Goal: Find specific page/section: Find specific page/section

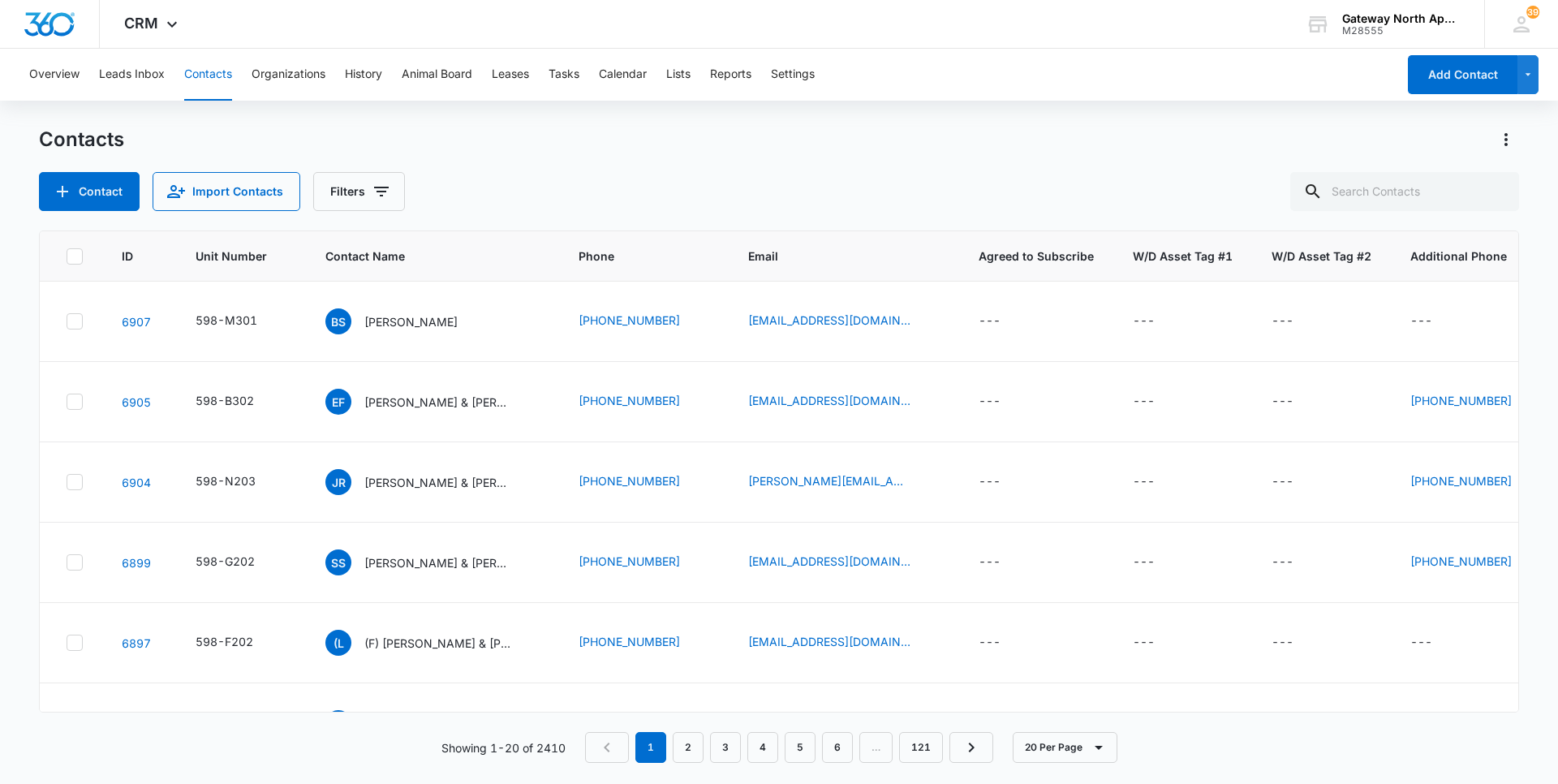
click at [1373, 199] on input "text" at bounding box center [1405, 192] width 229 height 39
type input "a107"
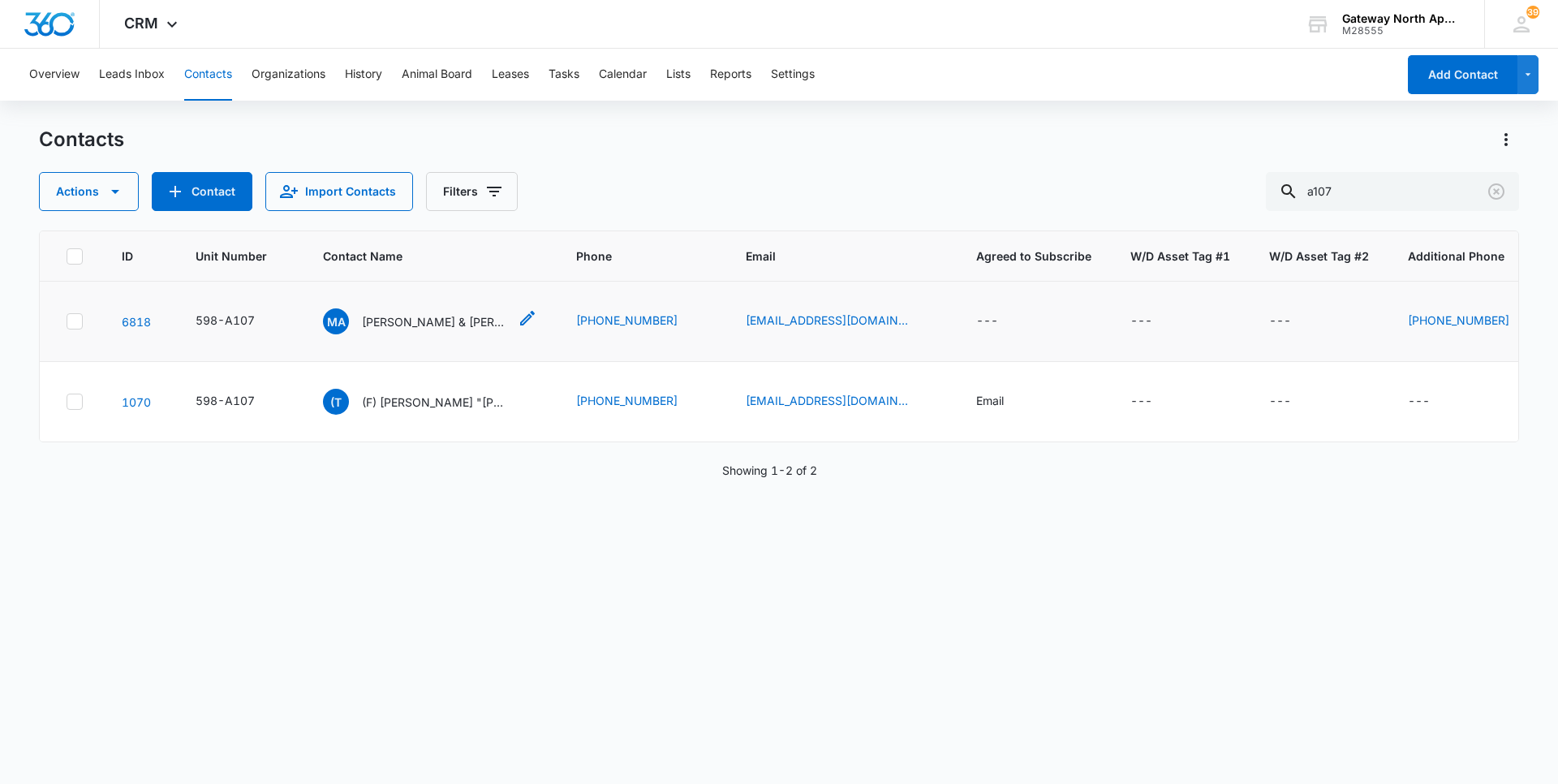
click at [379, 323] on p "[PERSON_NAME] & [PERSON_NAME]" at bounding box center [435, 322] width 146 height 17
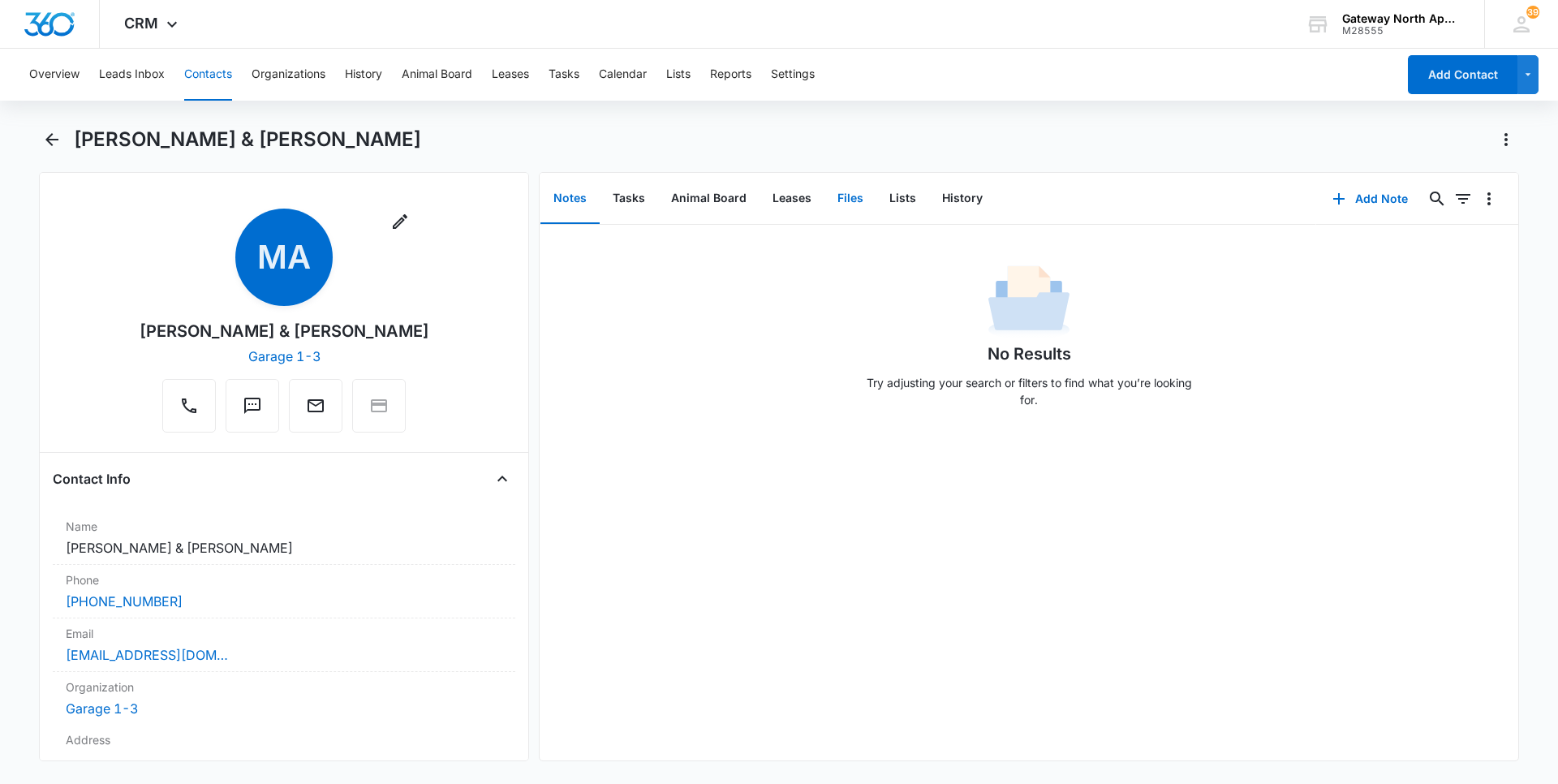
click at [845, 196] on button "Files" at bounding box center [850, 199] width 51 height 51
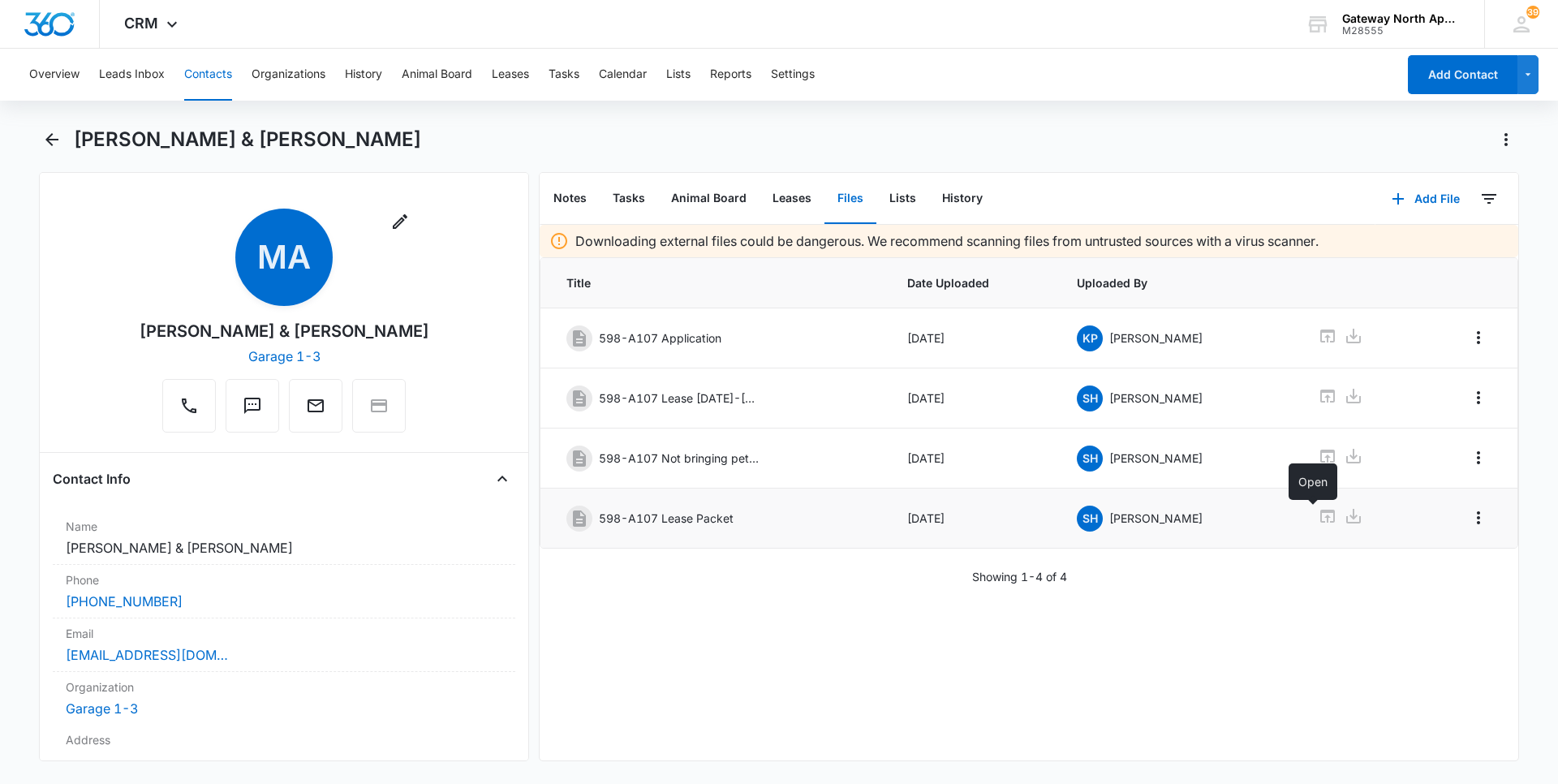
click at [1318, 515] on icon at bounding box center [1327, 515] width 20 height 20
click at [201, 69] on button "Contacts" at bounding box center [208, 74] width 48 height 51
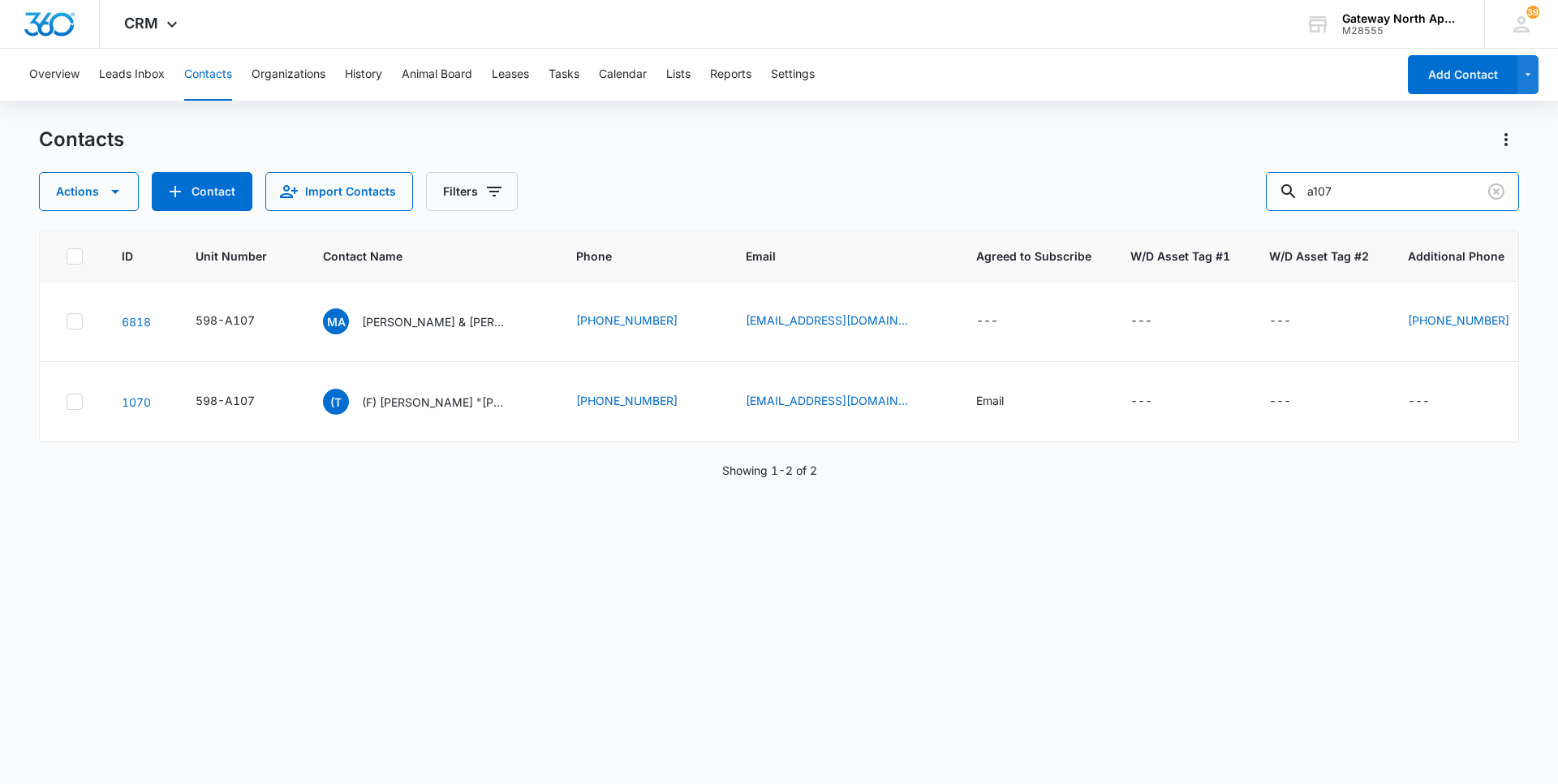
drag, startPoint x: 1376, startPoint y: 199, endPoint x: 1061, endPoint y: 195, distance: 315.0
click at [1063, 195] on div "Actions Contact Import Contacts Filters a107" at bounding box center [779, 192] width 1480 height 39
type input "h304"
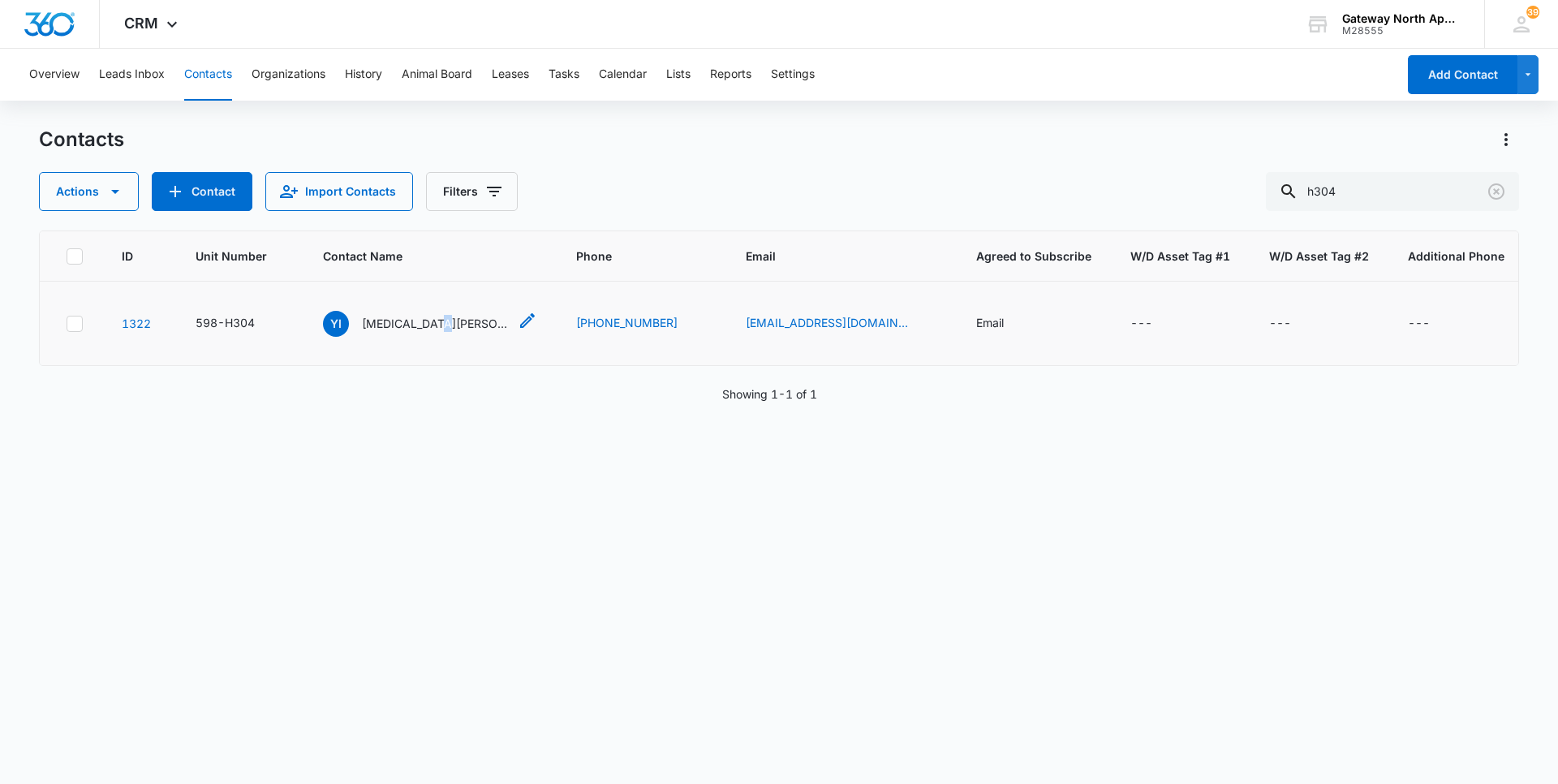
click at [432, 323] on p "[MEDICAL_DATA][PERSON_NAME]" at bounding box center [435, 323] width 146 height 17
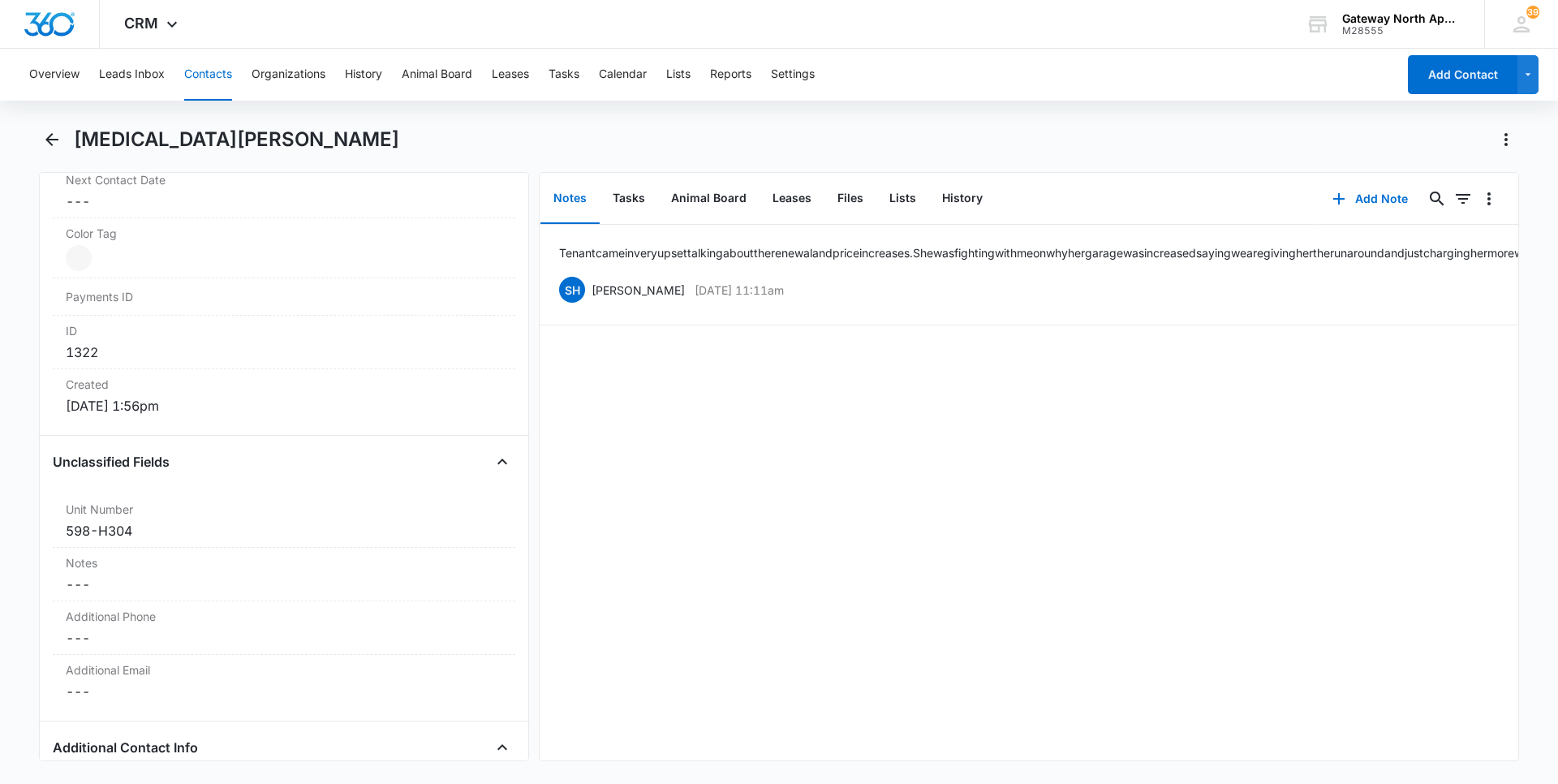
scroll to position [998, 0]
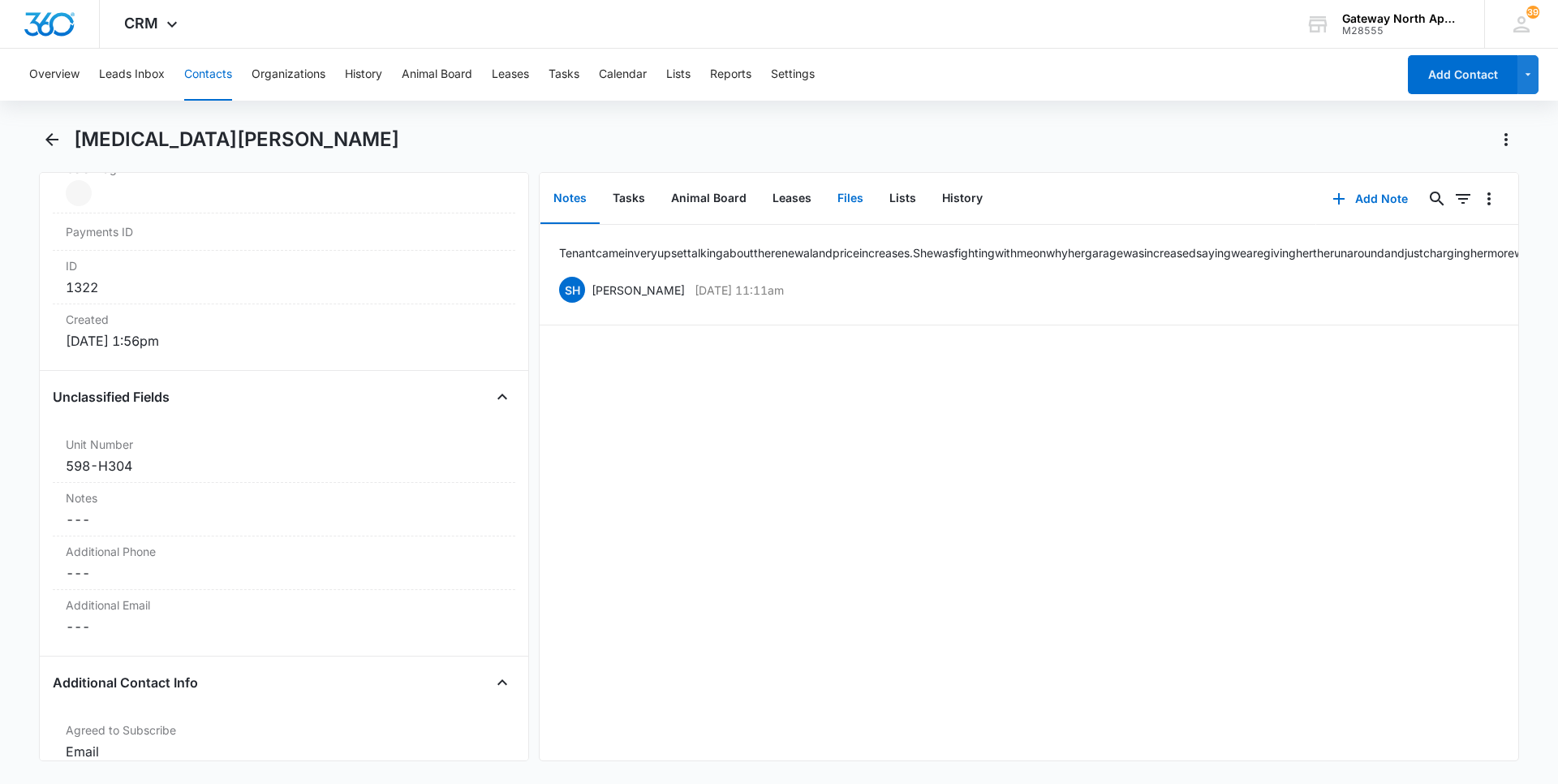
click at [859, 204] on button "Files" at bounding box center [850, 199] width 51 height 51
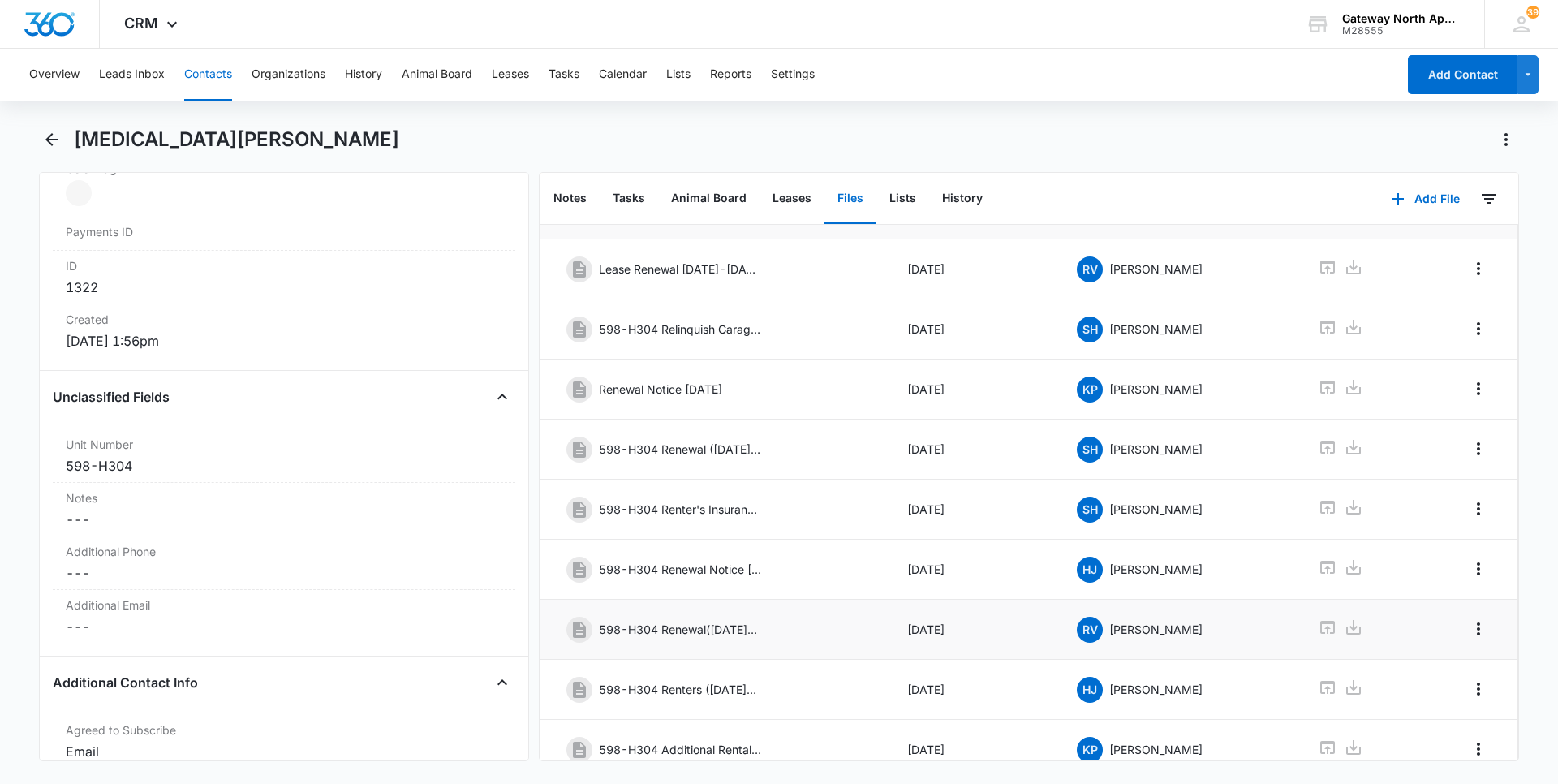
scroll to position [138, 0]
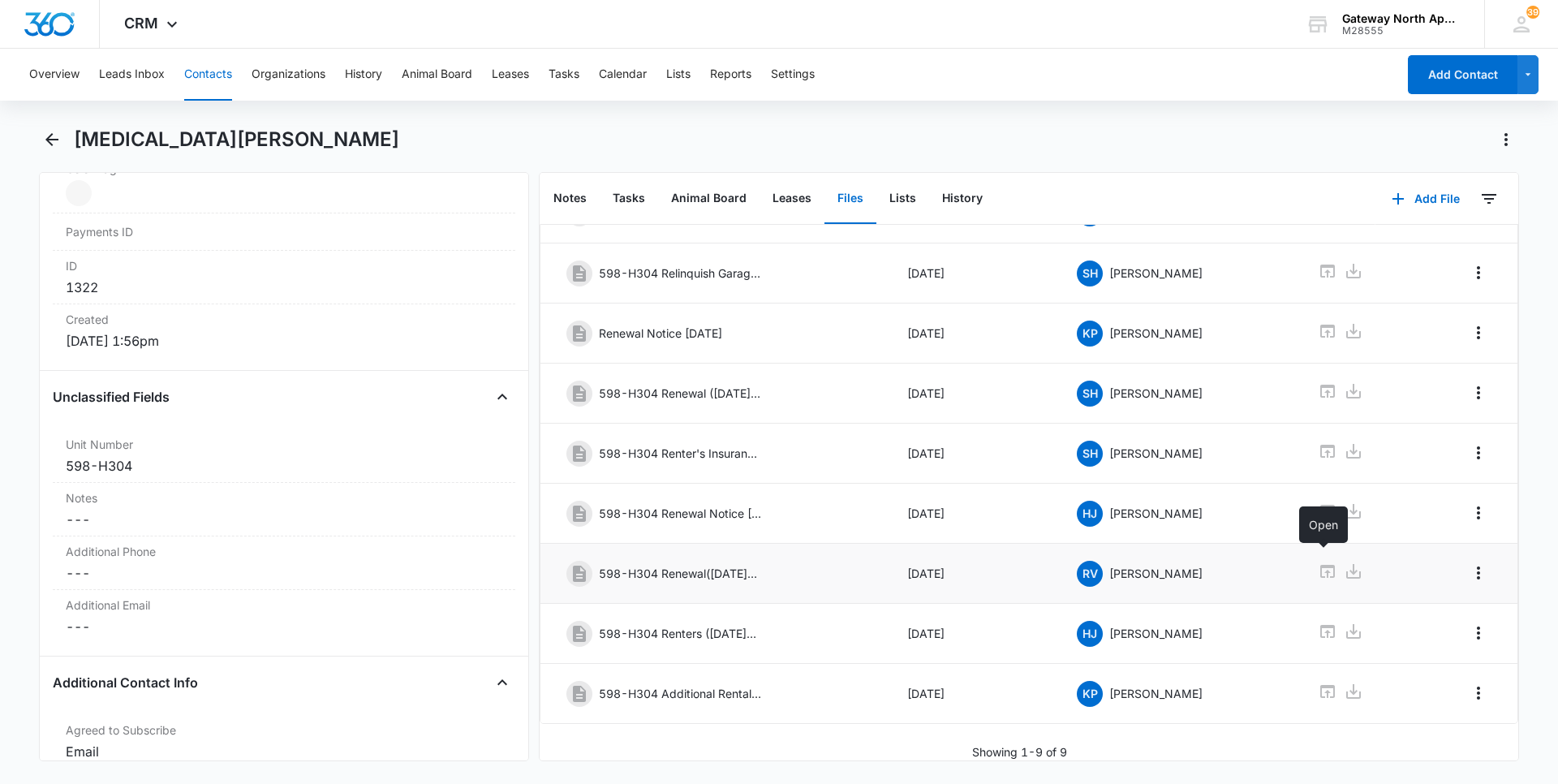
click at [1319, 561] on icon at bounding box center [1327, 571] width 20 height 20
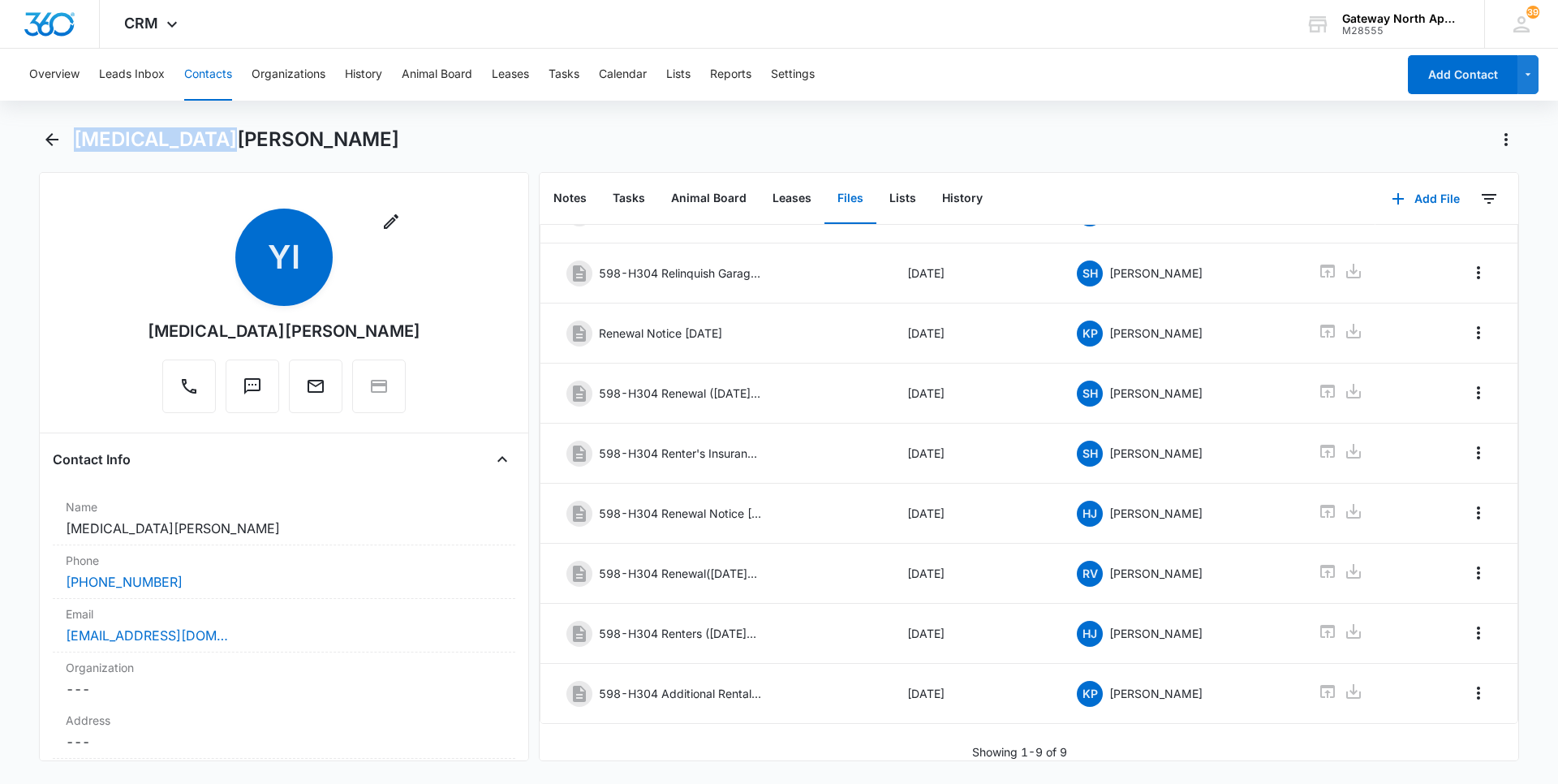
drag, startPoint x: 223, startPoint y: 143, endPoint x: 75, endPoint y: 143, distance: 148.0
click at [76, 143] on div "[MEDICAL_DATA][PERSON_NAME]" at bounding box center [796, 139] width 1445 height 26
